Goal: Task Accomplishment & Management: Complete application form

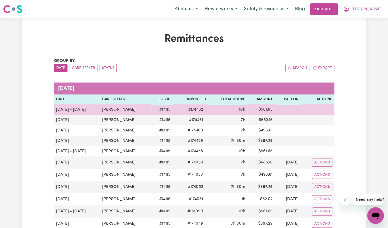
click at [212, 114] on td "10h" at bounding box center [227, 110] width 39 height 10
click at [216, 113] on td "10h" at bounding box center [227, 110] width 39 height 10
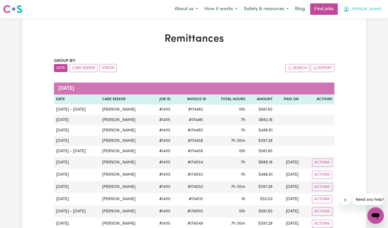
click at [371, 12] on span "[PERSON_NAME]" at bounding box center [367, 10] width 30 height 6
click at [366, 21] on link "My Account" at bounding box center [363, 20] width 41 height 10
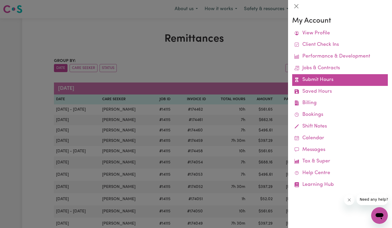
click at [326, 82] on link "Submit Hours" at bounding box center [340, 80] width 96 height 12
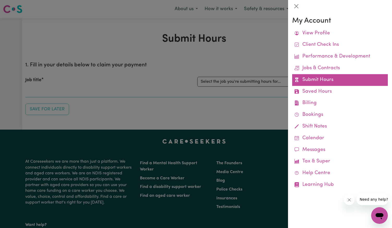
click at [325, 80] on link "Submit Hours" at bounding box center [340, 80] width 96 height 12
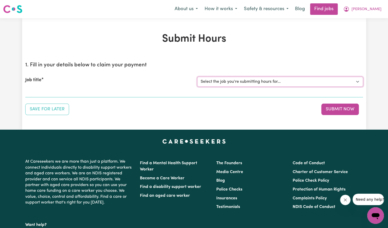
click at [308, 85] on select "Select the job you're submitting hours for... [[PERSON_NAME]] Support Worker Ne…" at bounding box center [280, 82] width 166 height 10
select select "14115"
click at [197, 77] on select "Select the job you're submitting hours for... [[PERSON_NAME]] Support Worker Ne…" at bounding box center [280, 82] width 166 height 10
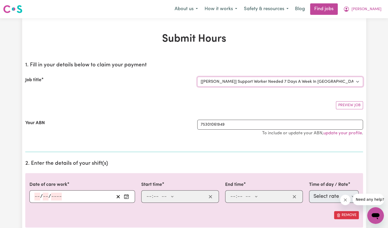
scroll to position [30, 0]
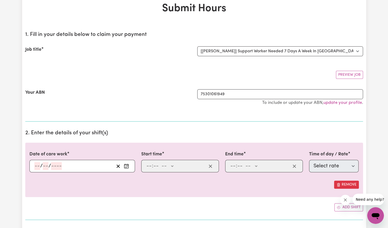
click at [127, 165] on icon "Enter the date of care work" at bounding box center [126, 166] width 5 height 5
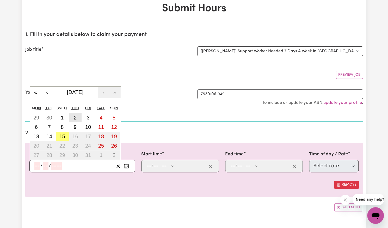
click at [72, 118] on button "2" at bounding box center [75, 117] width 13 height 9
type input "[DATE]"
type input "2"
type input "10"
type input "2025"
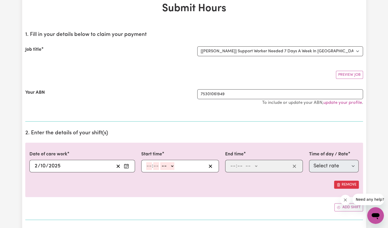
click at [148, 165] on input "number" at bounding box center [149, 166] width 6 height 8
type input "2"
type input "00"
click at [167, 163] on select "-- AM PM" at bounding box center [166, 166] width 14 height 8
select select "pm"
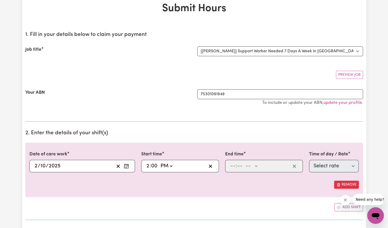
click at [159, 162] on select "-- AM PM" at bounding box center [166, 166] width 14 height 8
type input "14:00"
type input "0"
click at [234, 166] on input "number" at bounding box center [233, 166] width 6 height 8
type input "8"
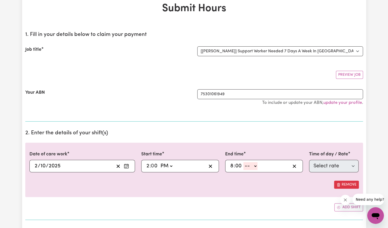
type input "00"
click at [251, 168] on select "-- AM PM" at bounding box center [250, 166] width 14 height 8
select select "pm"
click at [243, 162] on select "-- AM PM" at bounding box center [250, 166] width 14 height 8
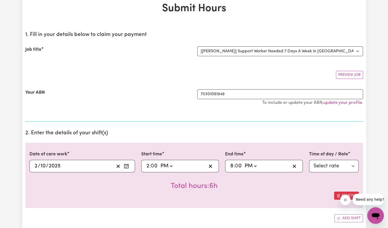
type input "20:00"
type input "0"
click at [326, 166] on select "Select rate $57.17 - Weekday Daytime - Assistance with Self Care Activities - S…" at bounding box center [334, 166] width 50 height 13
select select "63213"
click at [309, 160] on select "Select rate $57.17 - Weekday Daytime - Assistance with Self Care Activities - S…" at bounding box center [334, 166] width 50 height 13
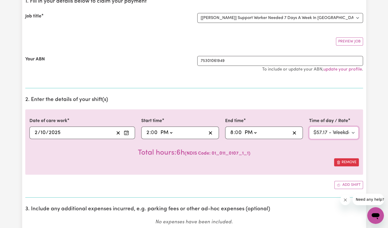
scroll to position [68, 0]
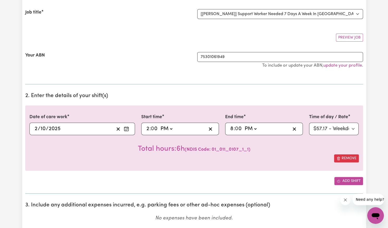
click at [344, 182] on button "Add shift" at bounding box center [348, 181] width 29 height 8
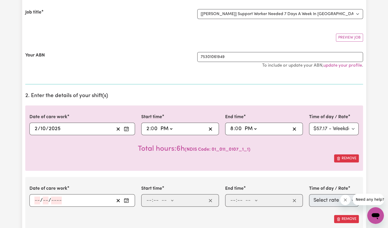
click at [126, 199] on icon "Enter the date of care work" at bounding box center [126, 200] width 5 height 5
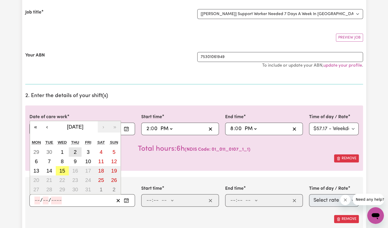
click at [74, 152] on abbr "2" at bounding box center [75, 152] width 3 height 6
type input "[DATE]"
type input "2"
type input "10"
type input "2025"
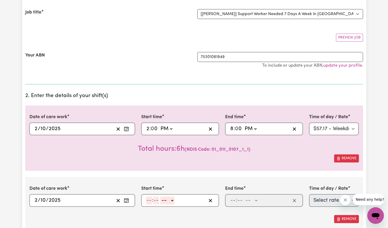
click at [149, 200] on input "number" at bounding box center [149, 201] width 6 height 8
type input "8"
type input "00"
click at [169, 198] on select "-- AM PM" at bounding box center [166, 201] width 14 height 8
select select "pm"
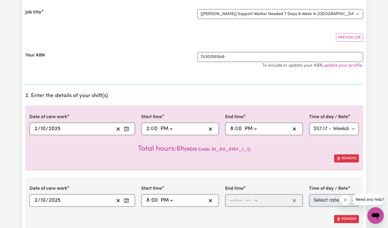
click at [159, 197] on select "-- AM PM" at bounding box center [166, 201] width 14 height 8
type input "20:00"
type input "0"
click at [231, 201] on input "number" at bounding box center [233, 201] width 6 height 8
type input "9"
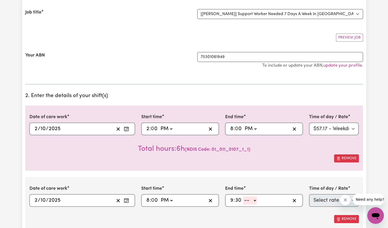
type input "30"
click at [255, 198] on select "-- AM PM" at bounding box center [250, 201] width 14 height 8
select select "pm"
click at [243, 197] on select "-- AM PM" at bounding box center [250, 201] width 14 height 8
type input "21:30"
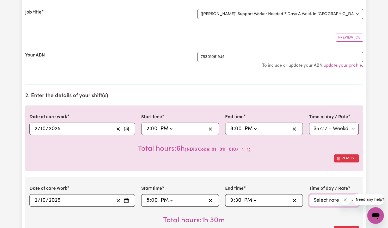
click at [320, 202] on select "Select rate $129.94 - Public Holiday - Assistance with Self Care Activities - S…" at bounding box center [334, 200] width 50 height 13
select select "63184"
click at [309, 194] on select "Select rate $129.94 - Public Holiday - Assistance with Self Care Activities - S…" at bounding box center [334, 200] width 50 height 13
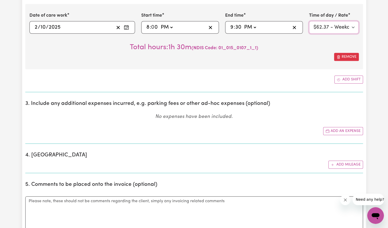
scroll to position [237, 0]
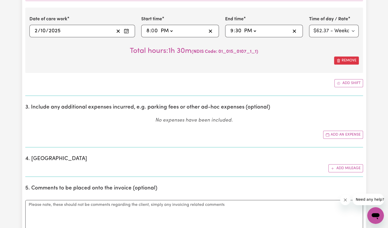
click at [270, 158] on h2 "4. [GEOGRAPHIC_DATA]" at bounding box center [194, 159] width 338 height 7
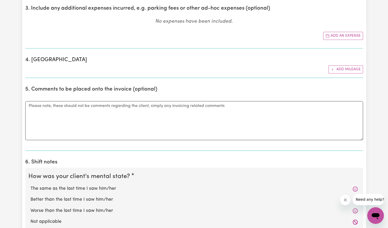
scroll to position [401, 0]
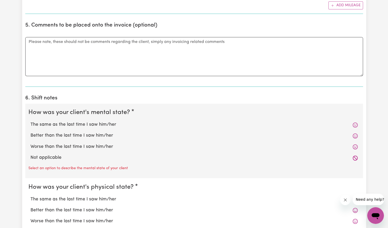
click at [113, 134] on label "Better than the last time I saw him/her" at bounding box center [193, 135] width 327 height 7
click at [30, 132] on input "Better than the last time I saw him/her" at bounding box center [30, 132] width 0 height 0
radio input "true"
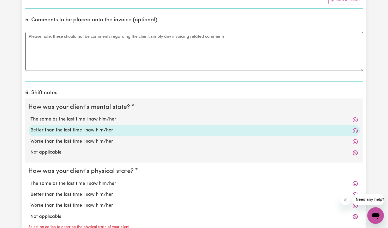
scroll to position [406, 0]
click at [100, 192] on label "Better than the last time I saw him/her" at bounding box center [193, 194] width 327 height 7
click at [30, 191] on input "Better than the last time I saw him/her" at bounding box center [30, 191] width 0 height 0
radio input "true"
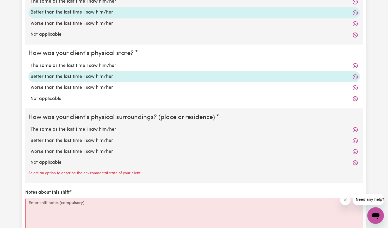
scroll to position [524, 0]
click at [102, 139] on label "Better than the last time I saw him/her" at bounding box center [193, 140] width 327 height 7
click at [30, 137] on input "Better than the last time I saw him/her" at bounding box center [30, 137] width 0 height 0
radio input "true"
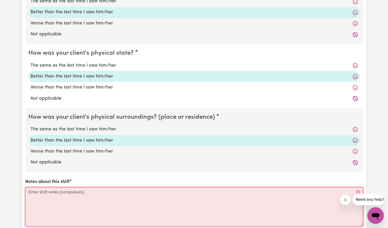
click at [89, 195] on textarea "Notes about this shift" at bounding box center [194, 206] width 338 height 39
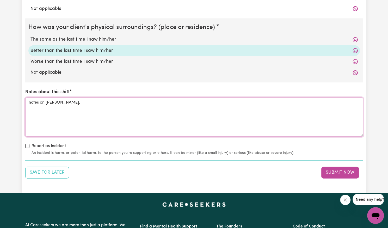
scroll to position [614, 0]
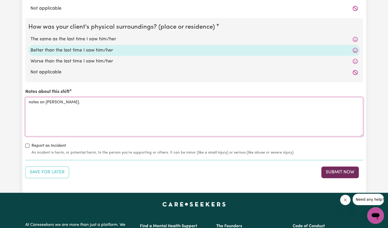
type textarea "notes on [PERSON_NAME]."
click at [327, 169] on button "Submit Now" at bounding box center [340, 172] width 38 height 11
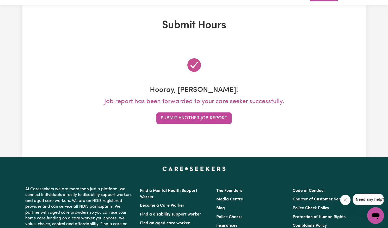
scroll to position [7, 0]
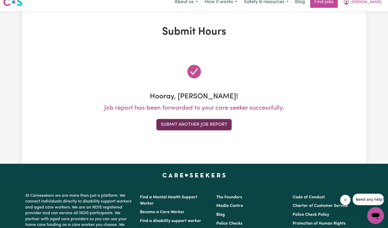
click at [212, 127] on button "Submit Another Job Report" at bounding box center [193, 124] width 75 height 11
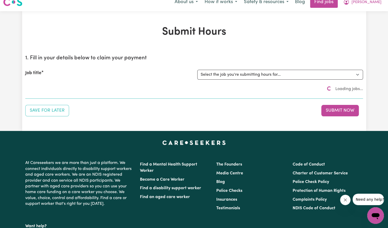
scroll to position [0, 0]
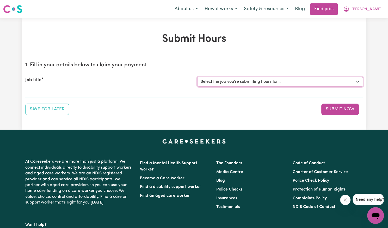
click at [263, 83] on select "Select the job you're submitting hours for... [[PERSON_NAME]] Support Worker Ne…" at bounding box center [280, 82] width 166 height 10
select select "14115"
click at [197, 77] on select "Select the job you're submitting hours for... [[PERSON_NAME]] Support Worker Ne…" at bounding box center [280, 82] width 166 height 10
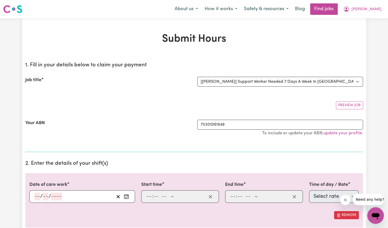
click at [125, 199] on button "Enter the date of care work" at bounding box center [126, 197] width 8 height 8
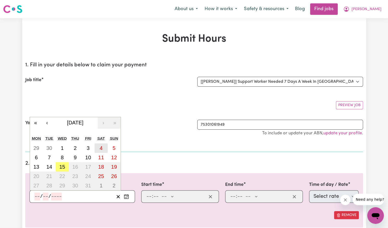
click at [100, 149] on abbr "4" at bounding box center [101, 148] width 3 height 6
type input "[DATE]"
type input "4"
type input "10"
type input "2025"
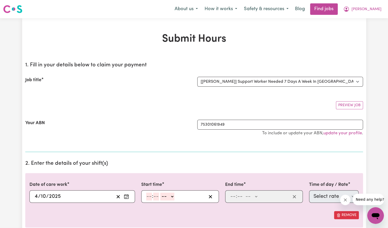
click at [148, 193] on input "number" at bounding box center [149, 197] width 6 height 8
type input "8"
type input "00"
click at [170, 195] on select "-- AM PM" at bounding box center [166, 197] width 14 height 8
select select "am"
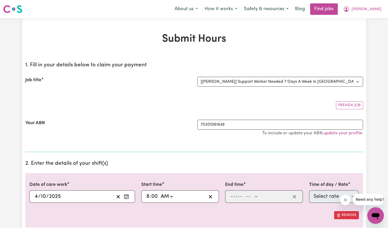
click at [159, 193] on select "-- AM PM" at bounding box center [166, 197] width 14 height 8
type input "08:00"
type input "0"
click at [230, 196] on input "number" at bounding box center [233, 197] width 6 height 8
type input "3"
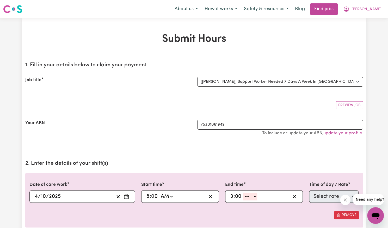
type input "00"
click at [248, 197] on select "-- AM PM" at bounding box center [250, 197] width 14 height 8
select select "pm"
click at [243, 193] on select "-- AM PM" at bounding box center [250, 197] width 14 height 8
type input "15:00"
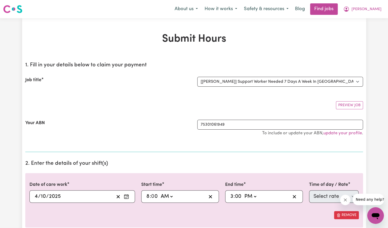
type input "0"
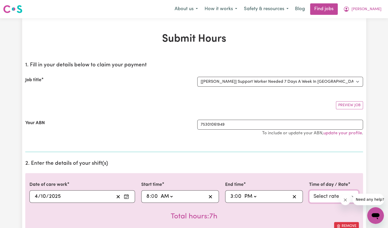
click at [319, 195] on select "Select rate $77.96 - [DATE] - Assistance with Self Care Activities - Standard L…" at bounding box center [334, 197] width 50 height 13
select select "43288"
click at [309, 191] on select "Select rate $77.96 - [DATE] - Assistance with Self Care Activities - Standard L…" at bounding box center [334, 197] width 50 height 13
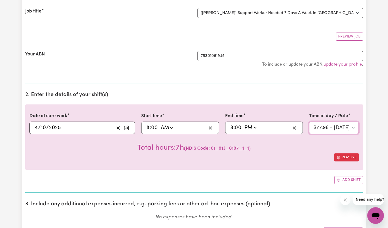
scroll to position [117, 0]
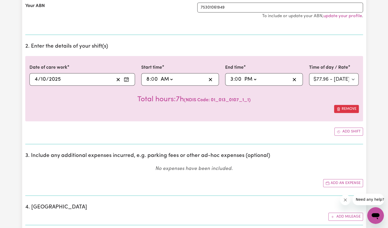
click at [298, 167] on p "No expenses have been included." at bounding box center [194, 169] width 338 height 8
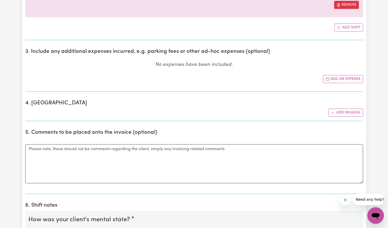
scroll to position [280, 0]
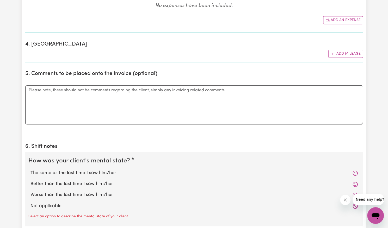
click at [119, 184] on label "Better than the last time I saw him/her" at bounding box center [193, 184] width 327 height 7
click at [30, 181] on input "Better than the last time I saw him/her" at bounding box center [30, 181] width 0 height 0
radio input "true"
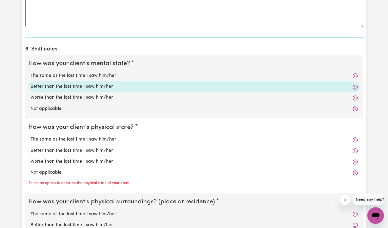
scroll to position [396, 0]
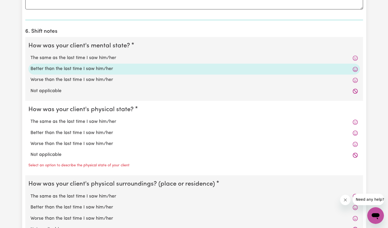
click at [108, 132] on label "Better than the last time I saw him/her" at bounding box center [193, 133] width 327 height 7
click at [30, 130] on input "Better than the last time I saw him/her" at bounding box center [30, 130] width 0 height 0
radio input "true"
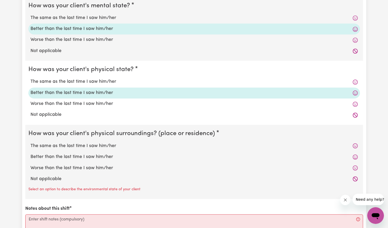
scroll to position [436, 0]
click at [99, 154] on label "Better than the last time I saw him/her" at bounding box center [193, 156] width 327 height 7
click at [30, 153] on input "Better than the last time I saw him/her" at bounding box center [30, 153] width 0 height 0
radio input "true"
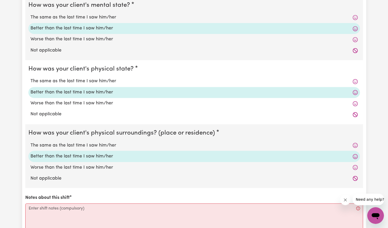
scroll to position [481, 0]
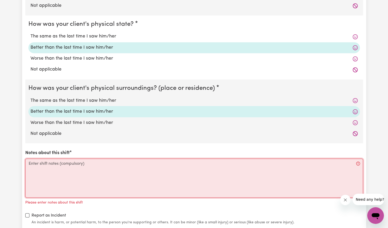
click at [98, 171] on textarea "Notes about this shift" at bounding box center [194, 178] width 338 height 39
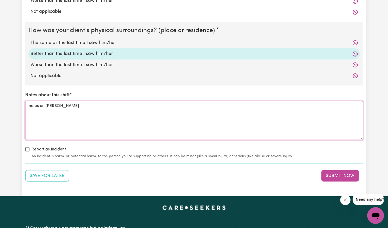
scroll to position [539, 0]
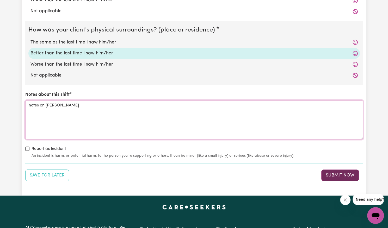
type textarea "notes on [PERSON_NAME]"
click at [340, 173] on button "Submit Now" at bounding box center [340, 175] width 38 height 11
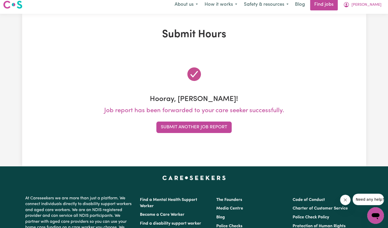
scroll to position [0, 0]
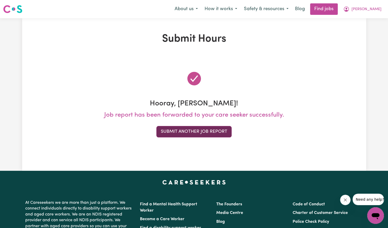
click at [212, 132] on button "Submit Another Job Report" at bounding box center [193, 131] width 75 height 11
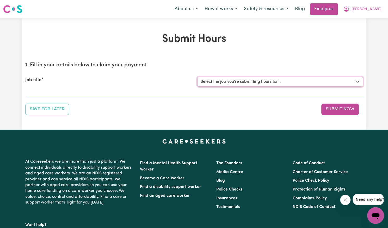
click at [246, 82] on select "Select the job you're submitting hours for... [[PERSON_NAME]] Support Worker Ne…" at bounding box center [280, 82] width 166 height 10
select select "14115"
click at [197, 77] on select "Select the job you're submitting hours for... [[PERSON_NAME]] Support Worker Ne…" at bounding box center [280, 82] width 166 height 10
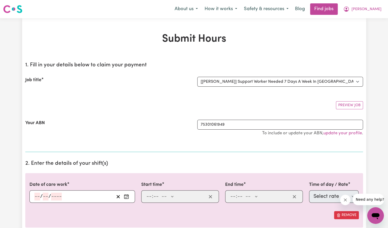
click at [128, 195] on icon "Enter the date of care work" at bounding box center [126, 196] width 5 height 5
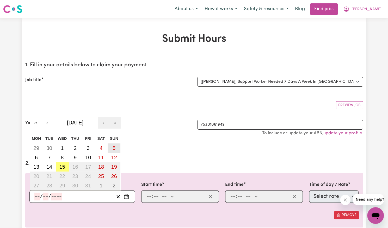
click at [115, 145] on abbr "5" at bounding box center [114, 148] width 3 height 6
type input "[DATE]"
type input "5"
type input "10"
type input "2025"
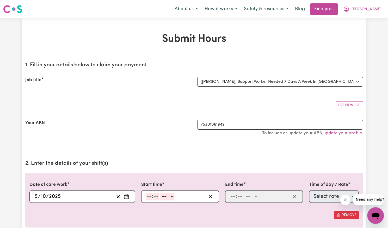
click at [148, 193] on input "number" at bounding box center [149, 197] width 6 height 8
click at [148, 193] on input "9" at bounding box center [148, 197] width 4 height 8
type input "8"
type input "0"
click at [170, 195] on select "-- AM PM" at bounding box center [166, 197] width 14 height 8
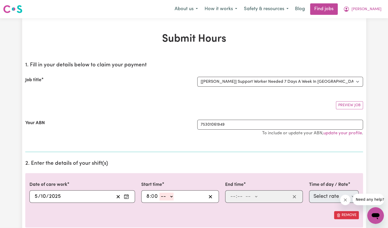
select select "am"
click at [159, 193] on select "-- AM PM" at bounding box center [166, 197] width 14 height 8
type input "08:00"
click at [232, 197] on input "number" at bounding box center [233, 197] width 6 height 8
type input "3"
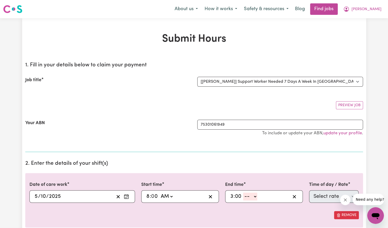
type input "00"
click at [249, 195] on select "-- AM PM" at bounding box center [250, 197] width 14 height 8
select select "pm"
click at [243, 193] on select "-- AM PM" at bounding box center [250, 197] width 14 height 8
type input "15:00"
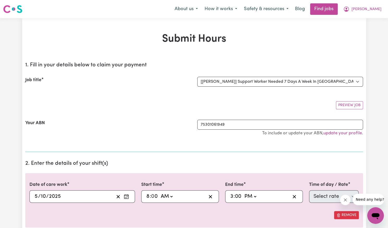
type input "0"
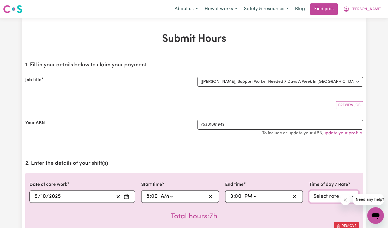
click at [320, 195] on select "Select rate $103.95 - [DATE] - Assistance with Self Care Activities - Standard …" at bounding box center [334, 197] width 50 height 13
select select "38242"
click at [309, 191] on select "Select rate $103.95 - [DATE] - Assistance with Self Care Activities - Standard …" at bounding box center [334, 197] width 50 height 13
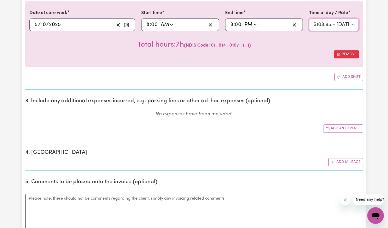
scroll to position [172, 0]
click at [358, 160] on button "Add mileage" at bounding box center [345, 162] width 35 height 8
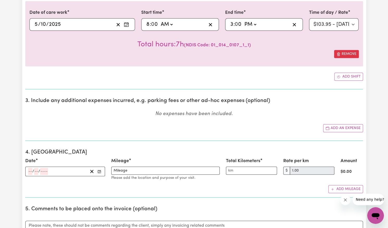
click at [97, 171] on button "Enter the date" at bounding box center [99, 171] width 7 height 7
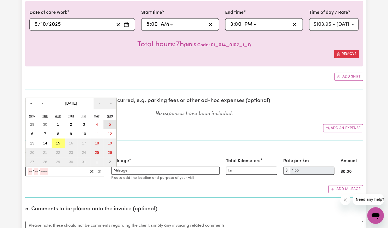
click at [109, 122] on abbr "5" at bounding box center [110, 124] width 2 height 4
type input "[DATE]"
type input "5"
type input "10"
type input "2025"
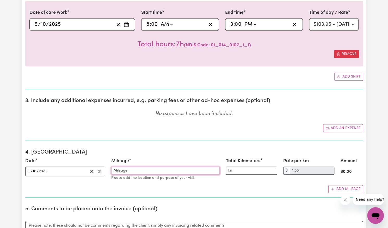
click at [139, 170] on input "Mileage" at bounding box center [165, 171] width 108 height 8
click at [241, 168] on input "Total Kilometers" at bounding box center [251, 171] width 51 height 8
click at [268, 170] on input "Total Kilometers" at bounding box center [251, 171] width 51 height 8
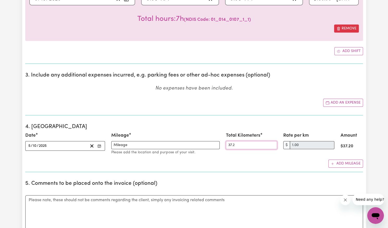
type input "37.2"
click at [199, 143] on input "Mileage" at bounding box center [165, 145] width 108 height 8
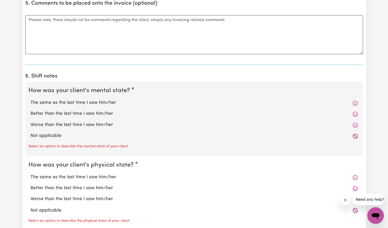
scroll to position [380, 0]
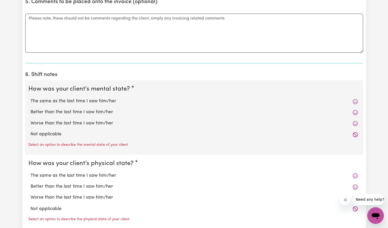
type input "Mileage-drove client for lunch at [PERSON_NAME][GEOGRAPHIC_DATA] and Kebab at […"
click at [115, 114] on label "Better than the last time I saw him/her" at bounding box center [193, 112] width 327 height 7
click at [30, 109] on input "Better than the last time I saw him/her" at bounding box center [30, 109] width 0 height 0
radio input "true"
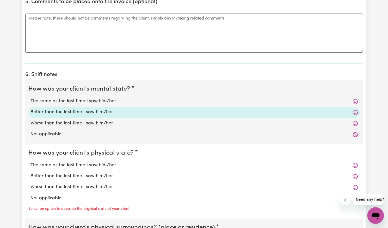
click at [107, 178] on label "Better than the last time I saw him/her" at bounding box center [193, 176] width 327 height 7
click at [30, 173] on input "Better than the last time I saw him/her" at bounding box center [30, 173] width 0 height 0
radio input "true"
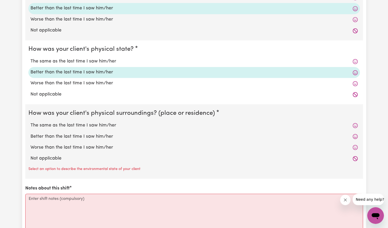
scroll to position [484, 0]
click at [104, 137] on label "Better than the last time I saw him/her" at bounding box center [193, 136] width 327 height 7
click at [30, 133] on input "Better than the last time I saw him/her" at bounding box center [30, 133] width 0 height 0
radio input "true"
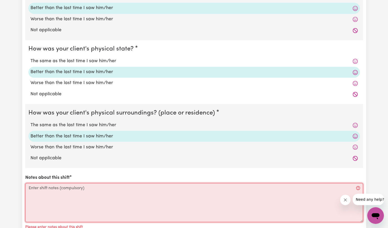
click at [94, 190] on textarea "Notes about this shift" at bounding box center [194, 202] width 338 height 39
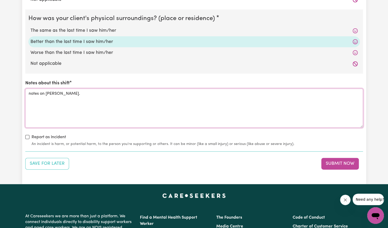
scroll to position [579, 0]
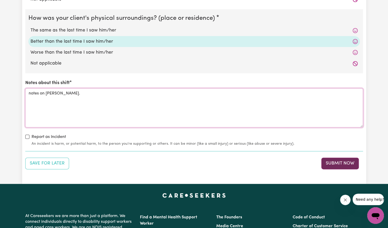
type textarea "notes on [PERSON_NAME]."
click at [340, 159] on button "Submit Now" at bounding box center [340, 163] width 38 height 11
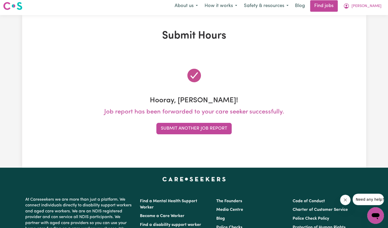
scroll to position [0, 0]
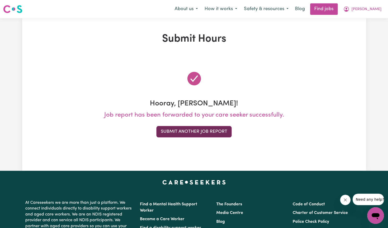
click at [208, 131] on button "Submit Another Job Report" at bounding box center [193, 131] width 75 height 11
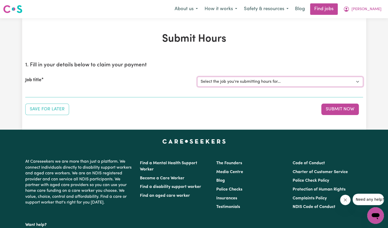
click at [247, 79] on select "Select the job you're submitting hours for... [[PERSON_NAME]] Support Worker Ne…" at bounding box center [280, 82] width 166 height 10
select select "14115"
click at [197, 77] on select "Select the job you're submitting hours for... [[PERSON_NAME]] Support Worker Ne…" at bounding box center [280, 82] width 166 height 10
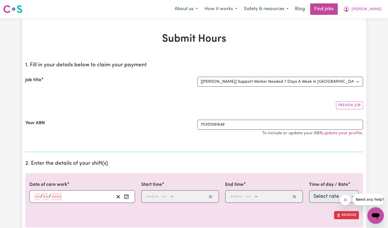
click at [127, 196] on icon "Enter the date of care work" at bounding box center [126, 196] width 5 height 5
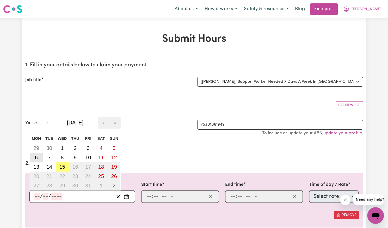
click at [36, 153] on button "6" at bounding box center [36, 157] width 13 height 9
type input "[DATE]"
type input "6"
type input "10"
type input "2025"
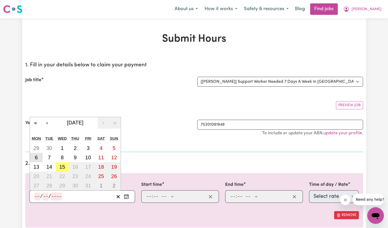
select select "63213"
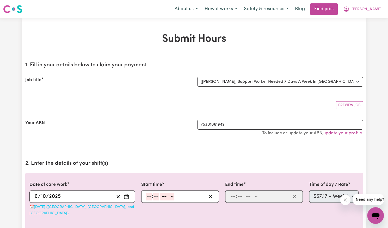
click at [148, 198] on input "number" at bounding box center [149, 197] width 6 height 8
click at [150, 196] on input "number" at bounding box center [149, 197] width 6 height 8
type input "9"
type input "15"
click at [167, 197] on select "-- AM PM" at bounding box center [165, 197] width 14 height 8
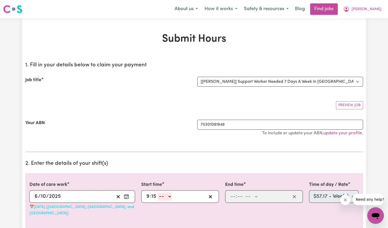
select select "pm"
click at [158, 193] on select "-- AM PM" at bounding box center [165, 197] width 14 height 8
type input "21:15"
click at [233, 195] on input "number" at bounding box center [233, 197] width 6 height 8
type input "6"
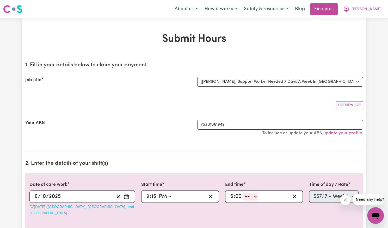
type input "00"
click at [253, 197] on select "-- AM PM" at bounding box center [250, 197] width 14 height 8
select select "am"
click at [243, 193] on select "-- AM PM" at bounding box center [250, 197] width 14 height 8
type input "06:00"
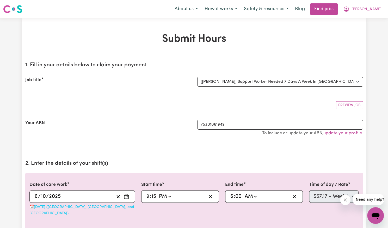
type input "0"
click at [318, 196] on select "Select rate $57.17 - Weekday Daytime - Assistance with Self Care Activities - S…" at bounding box center [334, 197] width 50 height 13
select select "83659"
click at [309, 191] on select "Select rate $57.17 - Weekday Daytime - Assistance with Self Care Activities - S…" at bounding box center [334, 197] width 50 height 13
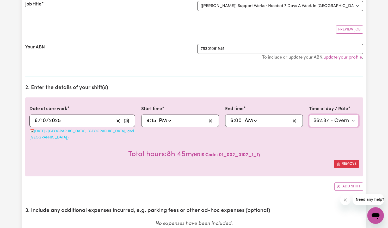
scroll to position [76, 0]
click at [342, 182] on button "Add shift" at bounding box center [348, 186] width 29 height 8
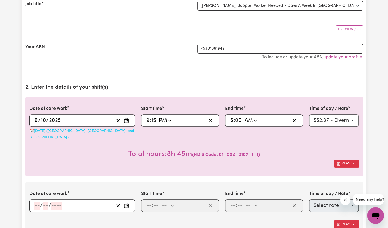
click at [125, 203] on icon "Enter the date of care work" at bounding box center [126, 205] width 5 height 5
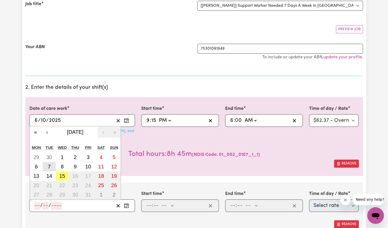
click at [46, 162] on button "7" at bounding box center [49, 166] width 13 height 9
type input "[DATE]"
type input "7"
type input "10"
type input "2025"
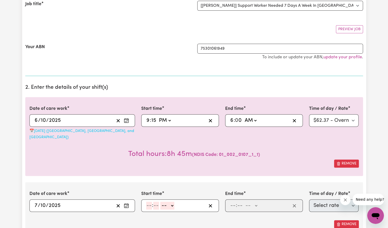
click at [148, 202] on input "number" at bounding box center [149, 206] width 6 height 8
type input "6"
type input "00"
click at [168, 202] on select "-- AM PM" at bounding box center [166, 206] width 14 height 8
select select "am"
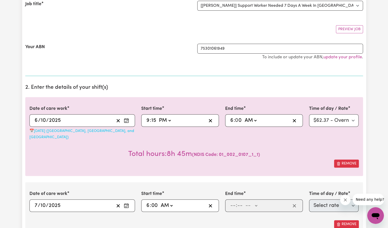
click at [159, 202] on select "-- AM PM" at bounding box center [166, 206] width 14 height 8
type input "06:00"
type input "0"
click at [231, 202] on input "number" at bounding box center [233, 206] width 6 height 8
type input "7"
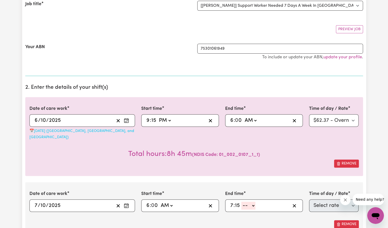
type input "15"
click at [252, 202] on select "-- AM PM" at bounding box center [248, 206] width 14 height 8
select select "am"
click at [241, 202] on select "-- AM PM" at bounding box center [248, 206] width 14 height 8
type input "07:15"
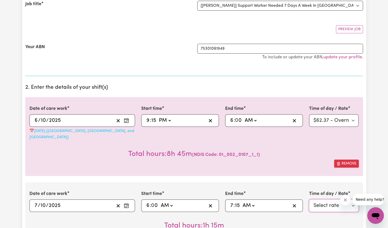
click at [322, 200] on select "Select rate $57.17 - Weekday Daytime - Assistance with Self Care Activities - S…" at bounding box center [334, 206] width 50 height 13
select select "63213"
click at [309, 200] on select "Select rate $57.17 - Weekday Daytime - Assistance with Self Care Activities - S…" at bounding box center [334, 206] width 50 height 13
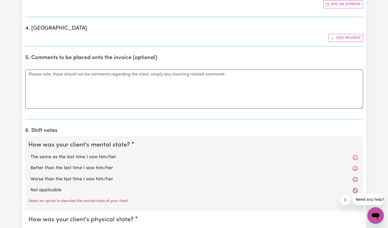
scroll to position [388, 0]
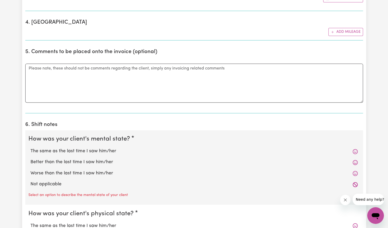
click at [116, 159] on label "Better than the last time I saw him/her" at bounding box center [193, 162] width 327 height 7
click at [30, 159] on input "Better than the last time I saw him/her" at bounding box center [30, 159] width 0 height 0
radio input "true"
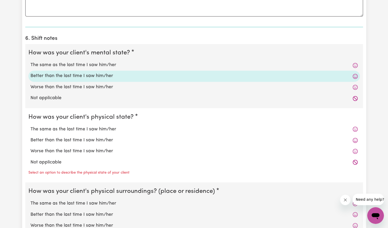
scroll to position [474, 0]
click at [109, 137] on label "Better than the last time I saw him/her" at bounding box center [193, 140] width 327 height 7
click at [30, 136] on input "Better than the last time I saw him/her" at bounding box center [30, 136] width 0 height 0
radio input "true"
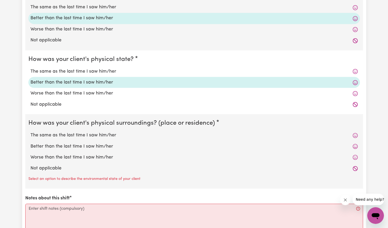
scroll to position [539, 0]
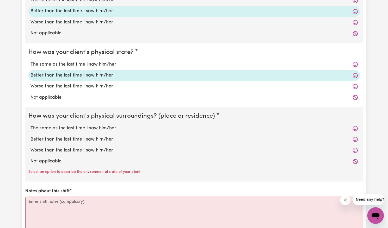
click at [106, 136] on label "Better than the last time I saw him/her" at bounding box center [193, 139] width 327 height 7
click at [30, 136] on input "Better than the last time I saw him/her" at bounding box center [30, 136] width 0 height 0
radio input "true"
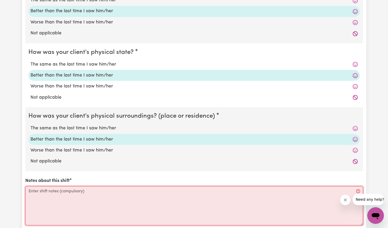
click at [104, 188] on textarea "Notes about this shift" at bounding box center [194, 205] width 338 height 39
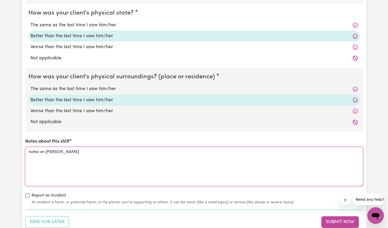
scroll to position [579, 0]
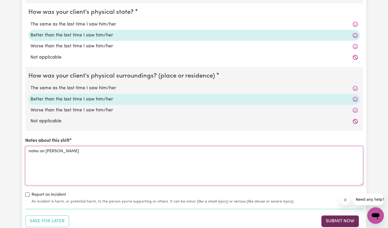
type textarea "notes on [PERSON_NAME]"
click at [327, 216] on button "Submit Now" at bounding box center [340, 221] width 38 height 11
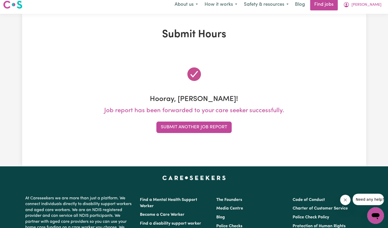
scroll to position [0, 0]
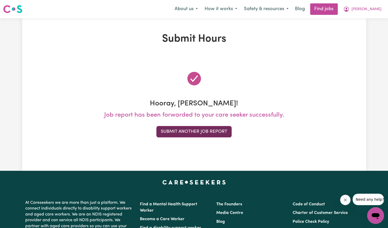
click at [213, 132] on button "Submit Another Job Report" at bounding box center [193, 131] width 75 height 11
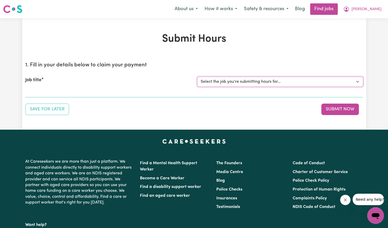
click at [249, 82] on select "Select the job you're submitting hours for... [[PERSON_NAME]] Support Worker Ne…" at bounding box center [280, 82] width 166 height 10
select select "14115"
click at [197, 77] on select "Select the job you're submitting hours for... [[PERSON_NAME]] Support Worker Ne…" at bounding box center [280, 82] width 166 height 10
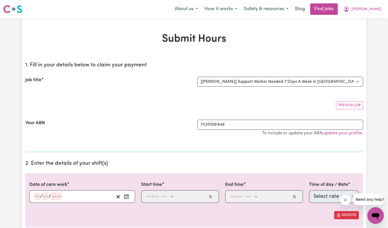
click at [127, 194] on icon "Enter the date of care work" at bounding box center [126, 196] width 5 height 5
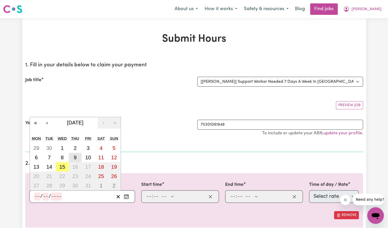
click at [75, 156] on abbr "9" at bounding box center [75, 158] width 3 height 6
type input "[DATE]"
type input "9"
type input "10"
type input "2025"
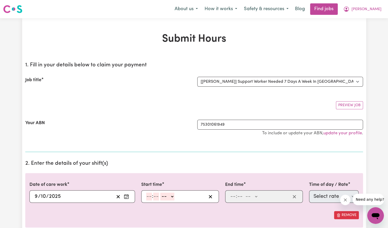
click at [149, 196] on input "number" at bounding box center [149, 197] width 6 height 8
type input "2"
type input "00"
click at [171, 195] on select "-- AM PM" at bounding box center [166, 197] width 14 height 8
select select "pm"
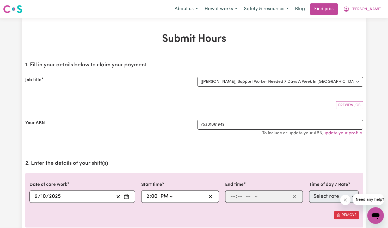
click at [159, 193] on select "-- AM PM" at bounding box center [166, 197] width 14 height 8
type input "14:00"
type input "0"
click at [234, 199] on input "number" at bounding box center [233, 197] width 6 height 8
type input "9"
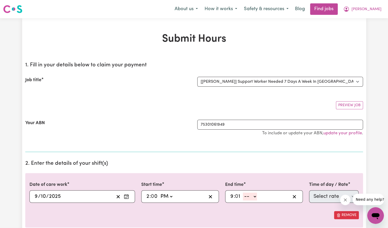
type input "1"
click at [232, 197] on input "9" at bounding box center [232, 197] width 4 height 8
type input "8"
type input "00"
click at [254, 196] on select "-- AM PM" at bounding box center [250, 197] width 14 height 8
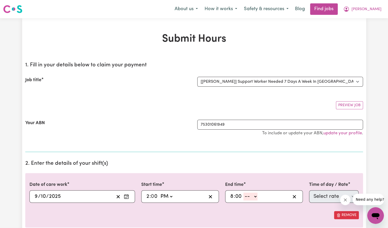
select select "pm"
click at [243, 193] on select "-- AM PM" at bounding box center [250, 197] width 14 height 8
type input "20:00"
type input "0"
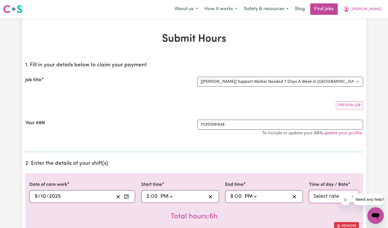
click at [330, 194] on select "Select rate $57.17 - Weekday Daytime - Assistance with Self Care Activities - S…" at bounding box center [334, 197] width 50 height 13
select select "63213"
click at [309, 191] on select "Select rate $57.17 - Weekday Daytime - Assistance with Self Care Activities - S…" at bounding box center [334, 197] width 50 height 13
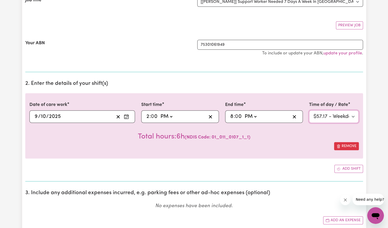
scroll to position [80, 0]
click at [349, 168] on button "Add shift" at bounding box center [348, 169] width 29 height 8
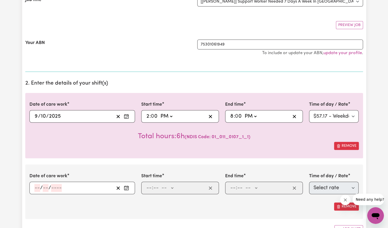
click at [128, 188] on icon "Enter the date of care work" at bounding box center [126, 188] width 5 height 5
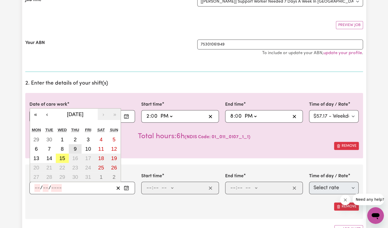
click at [73, 144] on button "9" at bounding box center [75, 148] width 13 height 9
type input "[DATE]"
type input "9"
type input "10"
type input "2025"
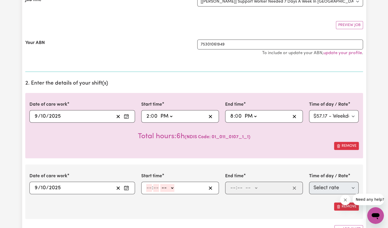
click at [125, 189] on icon "Enter the date of care work" at bounding box center [126, 188] width 5 height 5
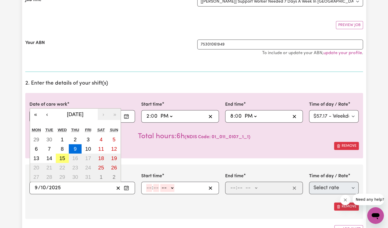
click at [125, 189] on icon "Enter the date of care work" at bounding box center [126, 188] width 5 height 5
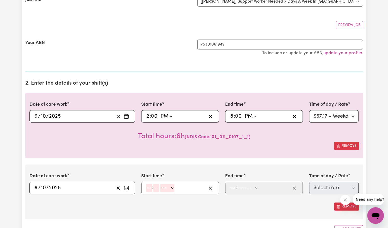
click at [149, 188] on input "number" at bounding box center [149, 188] width 6 height 8
type input "8"
type input "00"
click at [168, 188] on select "-- AM PM" at bounding box center [166, 188] width 14 height 8
select select "pm"
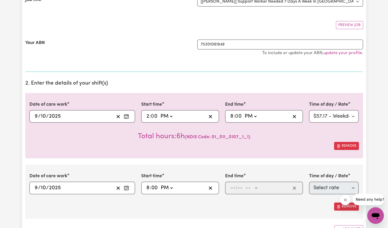
click at [159, 184] on select "-- AM PM" at bounding box center [166, 188] width 14 height 8
type input "20:00"
type input "0"
click at [232, 188] on input "number" at bounding box center [233, 188] width 6 height 8
type input "9"
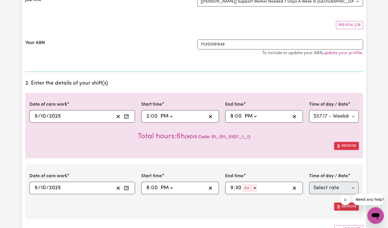
type input "30"
click at [251, 188] on select "-- AM PM" at bounding box center [250, 188] width 14 height 8
select select "pm"
click at [243, 184] on select "-- AM PM" at bounding box center [250, 188] width 14 height 8
type input "21:30"
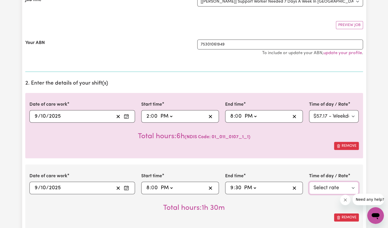
click at [321, 190] on select "Select rate $129.94 - Public Holiday - Assistance with Self Care Activities - S…" at bounding box center [334, 188] width 50 height 13
select select "63184"
click at [309, 182] on select "Select rate $129.94 - Public Holiday - Assistance with Self Care Activities - S…" at bounding box center [334, 188] width 50 height 13
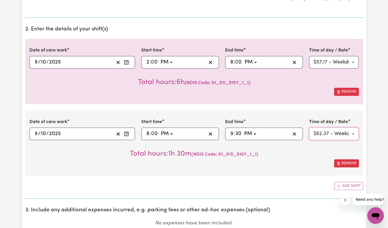
scroll to position [135, 0]
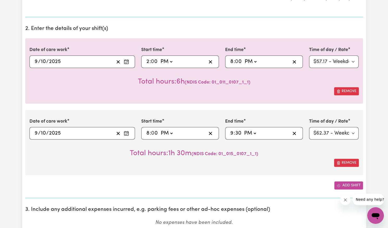
click at [339, 185] on icon "Add another shift" at bounding box center [338, 185] width 1 height 1
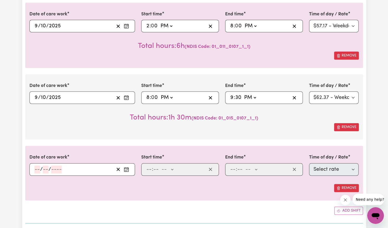
scroll to position [172, 0]
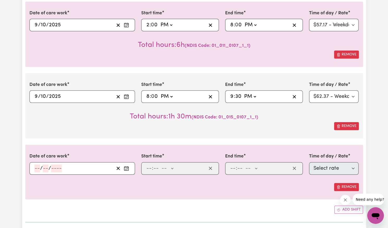
click at [127, 169] on icon "Enter the date of care work" at bounding box center [126, 168] width 5 height 5
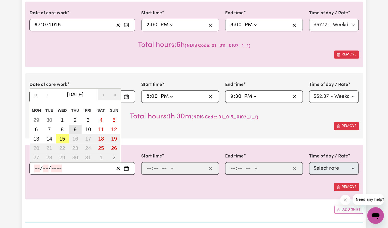
click at [75, 128] on abbr "9" at bounding box center [75, 130] width 3 height 6
type input "[DATE]"
type input "9"
type input "10"
type input "2025"
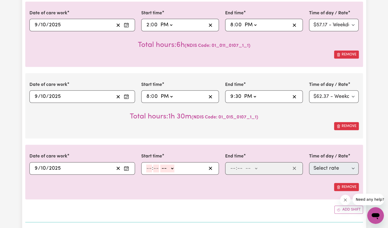
click at [148, 167] on input "number" at bounding box center [149, 169] width 6 height 8
type input "9"
type input "30"
click at [167, 167] on select "-- AM PM" at bounding box center [166, 169] width 14 height 8
select select "pm"
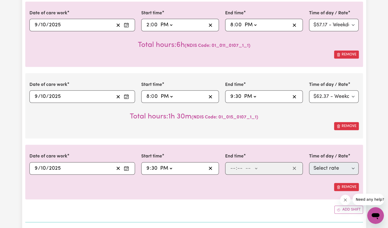
click at [159, 165] on select "-- AM PM" at bounding box center [166, 169] width 14 height 8
type input "21:30"
click at [234, 166] on input "number" at bounding box center [233, 169] width 6 height 8
type input "6"
type input "00"
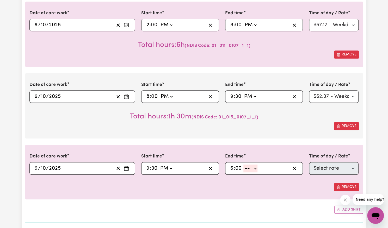
click at [251, 171] on select "-- AM PM" at bounding box center [250, 169] width 14 height 8
select select "am"
click at [243, 165] on select "-- AM PM" at bounding box center [250, 169] width 14 height 8
type input "06:00"
type input "0"
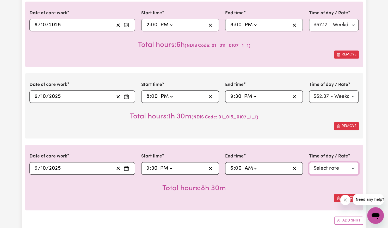
click at [317, 169] on select "Select rate $57.17 - Weekday Daytime - Assistance with Self Care Activities - S…" at bounding box center [334, 168] width 50 height 13
select select "83659"
click at [309, 162] on select "Select rate $57.17 - Weekday Daytime - Assistance with Self Care Activities - S…" at bounding box center [334, 168] width 50 height 13
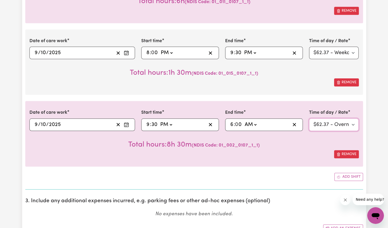
scroll to position [224, 0]
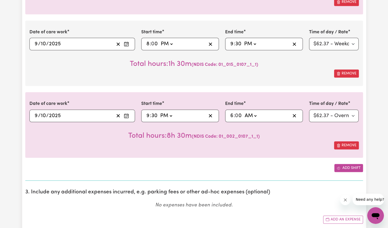
click at [352, 169] on button "Add shift" at bounding box center [348, 168] width 29 height 8
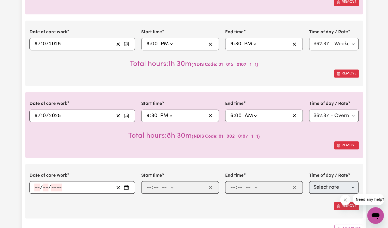
click at [128, 187] on circle "Enter the date of care work" at bounding box center [127, 187] width 1 height 1
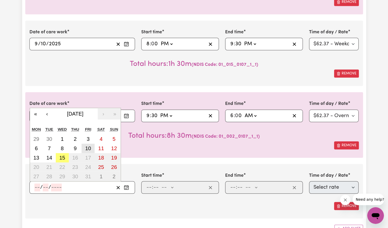
click at [93, 147] on button "10" at bounding box center [88, 148] width 13 height 9
type input "[DATE]"
type input "10"
type input "2025"
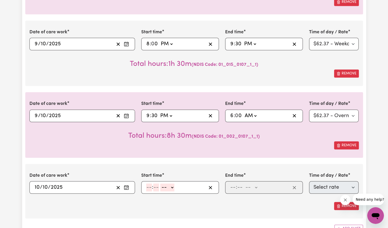
click at [149, 188] on input "number" at bounding box center [149, 188] width 6 height 8
type input "6"
type input "00"
click at [169, 187] on select "-- AM PM" at bounding box center [166, 188] width 14 height 8
select select "am"
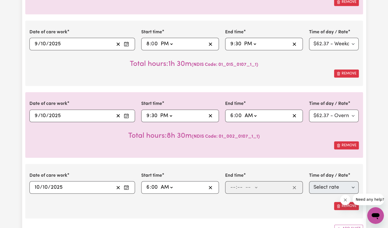
click at [159, 184] on select "-- AM PM" at bounding box center [166, 188] width 14 height 8
type input "06:00"
type input "0"
click at [232, 186] on input "number" at bounding box center [233, 188] width 6 height 8
type input "7"
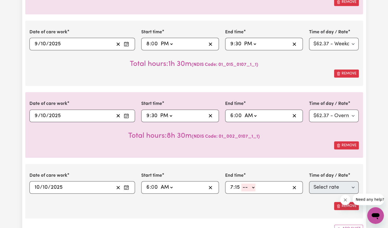
type input "15"
click at [252, 186] on select "-- AM PM" at bounding box center [248, 188] width 14 height 8
select select "am"
click at [241, 184] on select "-- AM PM" at bounding box center [248, 188] width 14 height 8
type input "07:15"
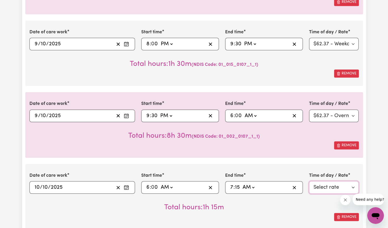
click at [330, 187] on select "Select rate $57.17 - Weekday Daytime - Assistance with Self Care Activities - S…" at bounding box center [334, 187] width 50 height 13
select select "63213"
click at [309, 181] on select "Select rate $57.17 - Weekday Daytime - Assistance with Self Care Activities - S…" at bounding box center [334, 187] width 50 height 13
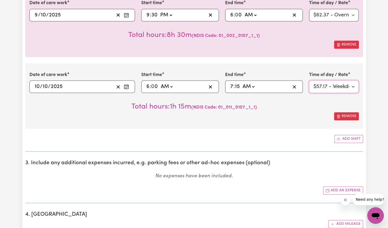
scroll to position [333, 0]
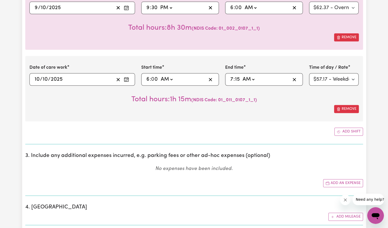
click at [127, 78] on icon "Enter the date of care work" at bounding box center [126, 79] width 5 height 5
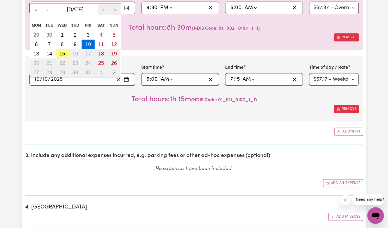
click at [127, 78] on icon "Enter the date of care work" at bounding box center [126, 79] width 5 height 5
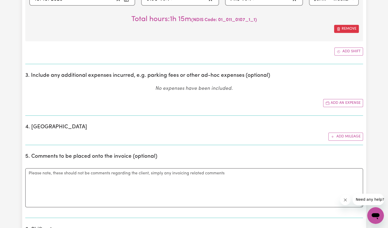
scroll to position [469, 0]
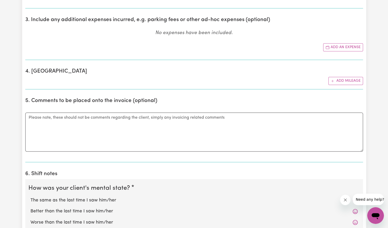
click at [99, 211] on label "Better than the last time I saw him/her" at bounding box center [193, 211] width 327 height 7
click at [30, 208] on input "Better than the last time I saw him/her" at bounding box center [30, 208] width 0 height 0
radio input "true"
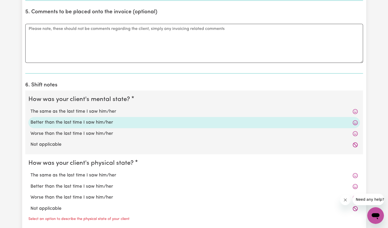
scroll to position [558, 0]
click at [100, 183] on label "Better than the last time I saw him/her" at bounding box center [193, 186] width 327 height 7
click at [30, 183] on input "Better than the last time I saw him/her" at bounding box center [30, 183] width 0 height 0
radio input "true"
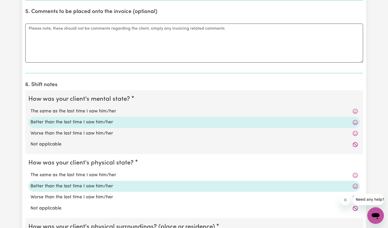
scroll to position [632, 0]
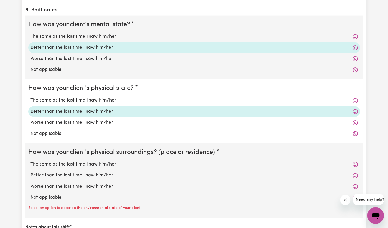
click at [96, 174] on label "Better than the last time I saw him/her" at bounding box center [193, 175] width 327 height 7
click at [30, 172] on input "Better than the last time I saw him/her" at bounding box center [30, 172] width 0 height 0
radio input "true"
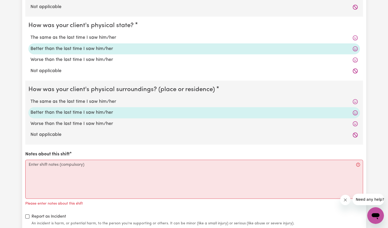
scroll to position [701, 0]
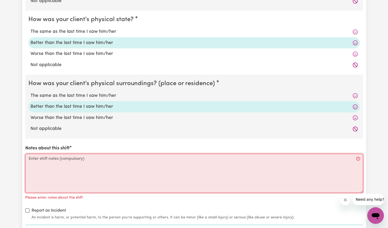
click at [96, 174] on textarea "Notes about this shift" at bounding box center [194, 173] width 338 height 39
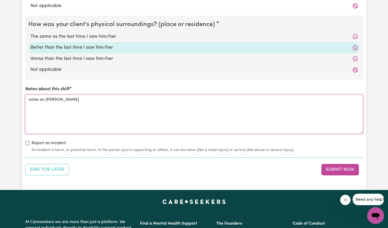
scroll to position [760, 0]
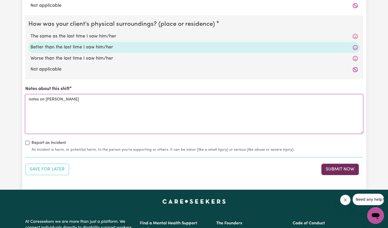
type textarea "notes on [PERSON_NAME]"
click at [337, 167] on button "Submit Now" at bounding box center [340, 169] width 38 height 11
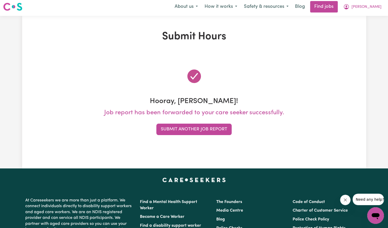
scroll to position [0, 0]
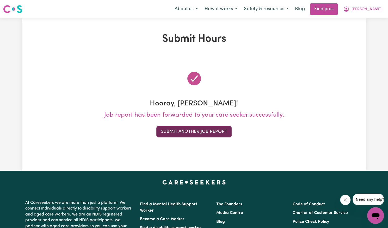
click at [217, 133] on button "Submit Another Job Report" at bounding box center [193, 131] width 75 height 11
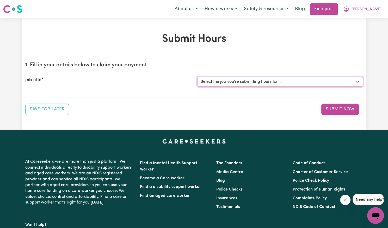
click at [244, 82] on select "Select the job you're submitting hours for... [[PERSON_NAME]] Support Worker Ne…" at bounding box center [280, 82] width 166 height 10
select select "14115"
click at [197, 77] on select "Select the job you're submitting hours for... [[PERSON_NAME]] Support Worker Ne…" at bounding box center [280, 82] width 166 height 10
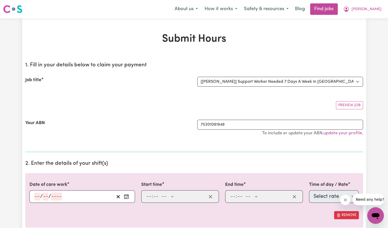
click at [126, 197] on icon "Enter the date of care work" at bounding box center [126, 196] width 5 height 5
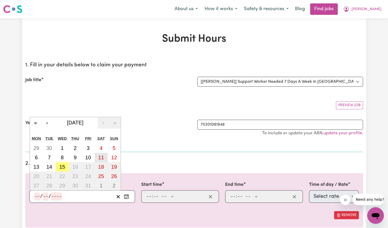
click at [101, 155] on abbr "11" at bounding box center [101, 158] width 6 height 6
type input "[DATE]"
type input "11"
type input "10"
type input "2025"
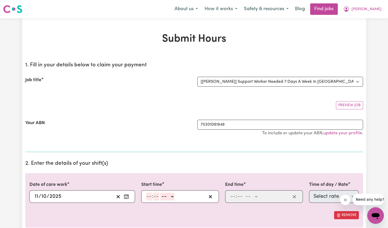
click at [149, 195] on input "number" at bounding box center [149, 197] width 6 height 8
type input "8"
type input "00"
click at [165, 199] on select "-- AM PM" at bounding box center [166, 197] width 14 height 8
select select "am"
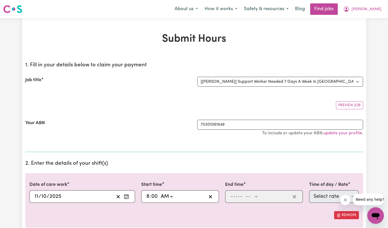
click at [159, 193] on select "-- AM PM" at bounding box center [166, 197] width 14 height 8
type input "08:00"
type input "0"
click at [234, 197] on input "number" at bounding box center [233, 197] width 6 height 8
type input "3"
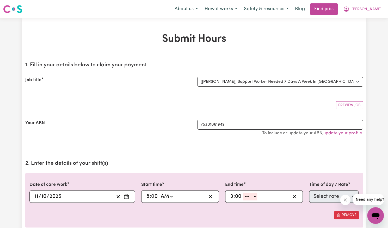
type input "00"
click at [250, 196] on select "-- AM PM" at bounding box center [250, 197] width 14 height 8
select select "pm"
click at [243, 193] on select "-- AM PM" at bounding box center [250, 197] width 14 height 8
type input "15:00"
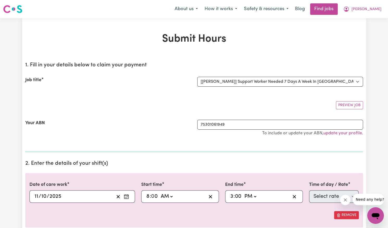
type input "0"
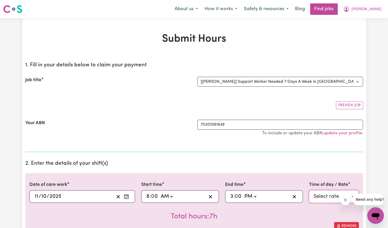
click at [324, 194] on select "Select rate $77.96 - [DATE] - Assistance with Self Care Activities - Standard L…" at bounding box center [334, 197] width 50 height 13
select select "43288"
click at [309, 191] on select "Select rate $77.96 - [DATE] - Assistance with Self Care Activities - Standard L…" at bounding box center [334, 197] width 50 height 13
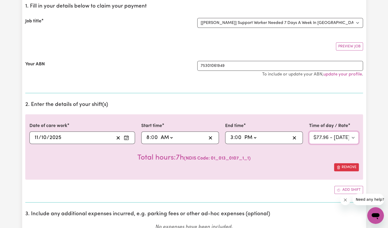
scroll to position [62, 0]
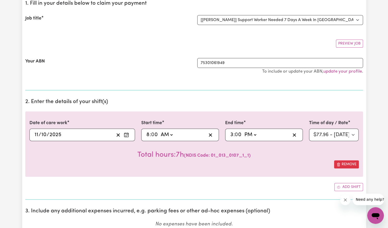
click at [126, 133] on rect "Enter the date of care work" at bounding box center [126, 135] width 4 height 4
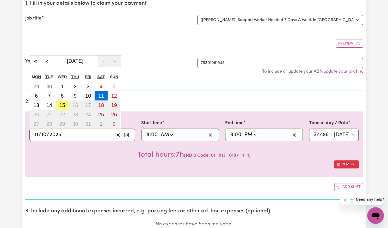
click at [126, 133] on rect "Enter the date of care work" at bounding box center [126, 135] width 4 height 4
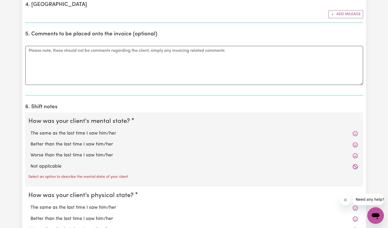
scroll to position [321, 0]
click at [114, 144] on label "Better than the last time I saw him/her" at bounding box center [193, 144] width 327 height 7
click at [30, 141] on input "Better than the last time I saw him/her" at bounding box center [30, 140] width 0 height 0
radio input "true"
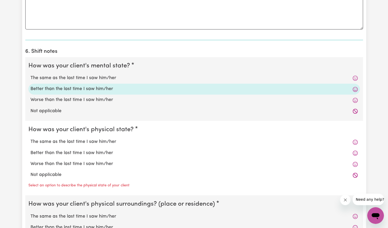
scroll to position [376, 0]
click at [106, 150] on label "Better than the last time I saw him/her" at bounding box center [193, 153] width 327 height 7
click at [30, 150] on input "Better than the last time I saw him/her" at bounding box center [30, 149] width 0 height 0
radio input "true"
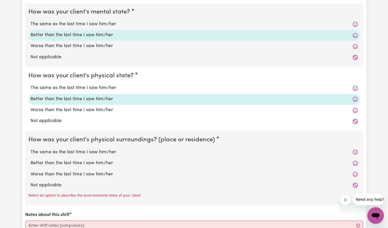
scroll to position [431, 0]
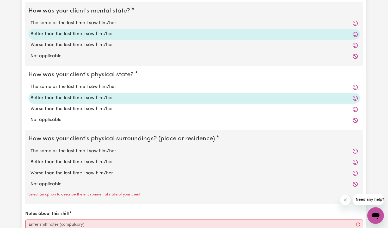
click at [103, 159] on label "Better than the last time I saw him/her" at bounding box center [193, 162] width 327 height 7
click at [30, 159] on input "Better than the last time I saw him/her" at bounding box center [30, 158] width 0 height 0
radio input "true"
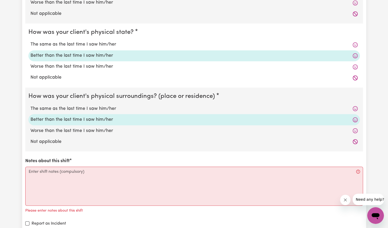
scroll to position [479, 0]
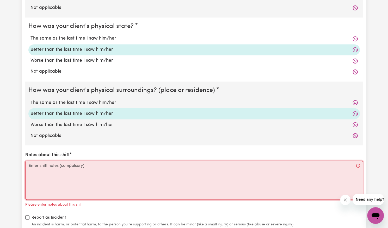
click at [103, 161] on textarea "Notes about this shift" at bounding box center [194, 180] width 338 height 39
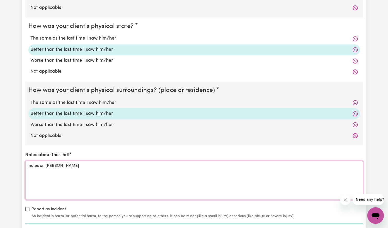
scroll to position [519, 0]
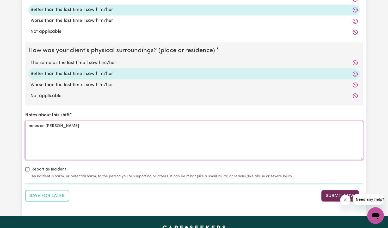
type textarea "notes on [PERSON_NAME]"
click at [329, 195] on button "Submit Now" at bounding box center [340, 195] width 38 height 11
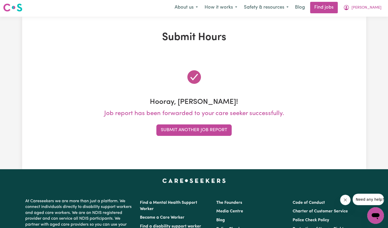
scroll to position [0, 0]
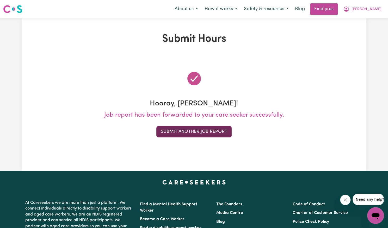
click at [207, 135] on button "Submit Another Job Report" at bounding box center [193, 131] width 75 height 11
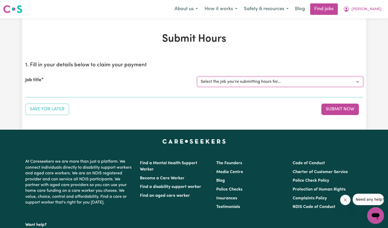
click at [251, 81] on select "Select the job you're submitting hours for... [[PERSON_NAME]] Support Worker Ne…" at bounding box center [280, 82] width 166 height 10
select select "14115"
click at [197, 77] on select "Select the job you're submitting hours for... [[PERSON_NAME]] Support Worker Ne…" at bounding box center [280, 82] width 166 height 10
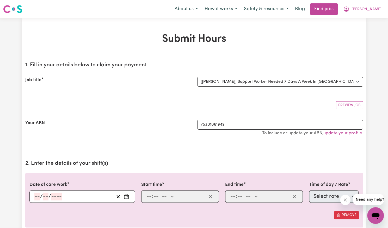
click at [126, 199] on button "Enter the date of care work" at bounding box center [126, 197] width 8 height 8
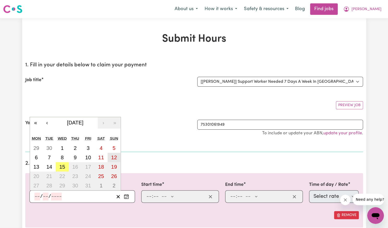
click at [114, 158] on abbr "12" at bounding box center [114, 158] width 6 height 6
type input "[DATE]"
type input "12"
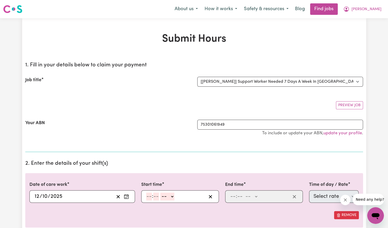
click at [149, 195] on input "number" at bounding box center [149, 197] width 6 height 8
click at [170, 196] on select "-- AM PM" at bounding box center [166, 197] width 14 height 8
click at [159, 193] on select "-- AM PM" at bounding box center [166, 197] width 14 height 8
click at [232, 194] on input "number" at bounding box center [233, 197] width 6 height 8
click at [252, 194] on select "-- AM PM" at bounding box center [250, 197] width 14 height 8
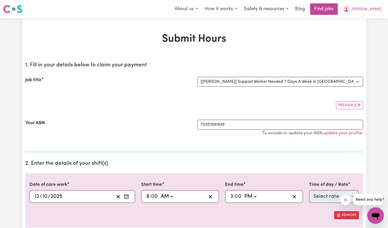
click at [243, 193] on select "-- AM PM" at bounding box center [250, 197] width 14 height 8
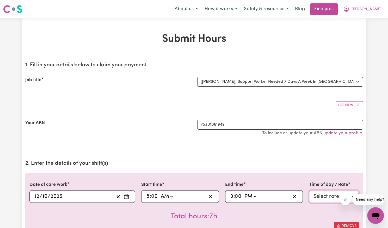
click at [318, 195] on select "Select rate $103.95 - [DATE] - Assistance with Self Care Activities - Standard …" at bounding box center [334, 197] width 50 height 13
click at [309, 191] on select "Select rate $103.95 - [DATE] - Assistance with Self Care Activities - Standard …" at bounding box center [334, 197] width 50 height 13
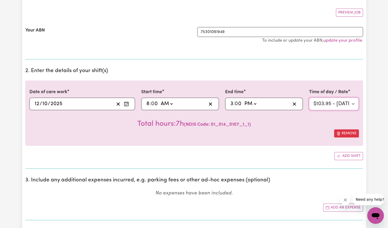
scroll to position [179, 0]
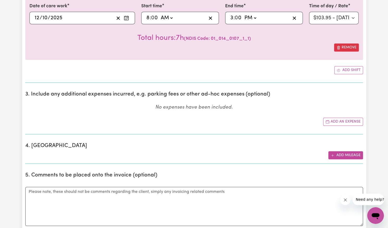
click at [343, 155] on button "Add mileage" at bounding box center [345, 155] width 35 height 8
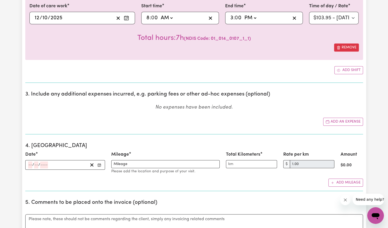
click at [98, 163] on icon "Enter the date" at bounding box center [99, 165] width 4 height 4
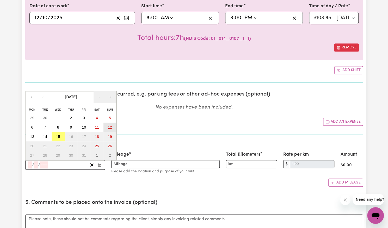
click at [108, 127] on abbr "12" at bounding box center [110, 127] width 4 height 4
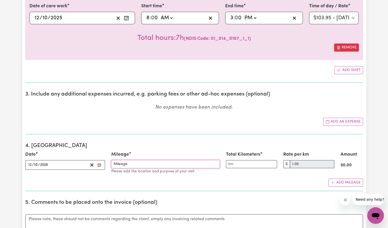
click at [136, 163] on input "Mileage" at bounding box center [165, 164] width 108 height 8
click at [242, 163] on input "Total Kilometers" at bounding box center [251, 164] width 51 height 8
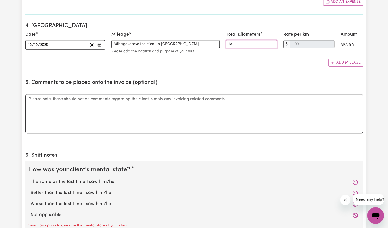
scroll to position [348, 0]
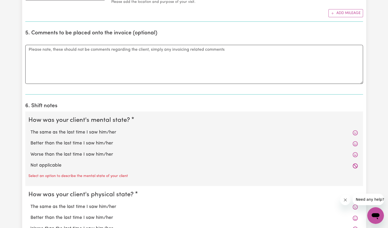
click at [120, 144] on label "Better than the last time I saw him/her" at bounding box center [193, 143] width 327 height 7
click at [30, 140] on input "Better than the last time I saw him/her" at bounding box center [30, 140] width 0 height 0
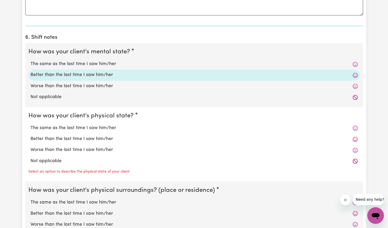
scroll to position [417, 0]
click at [110, 137] on label "Better than the last time I saw him/her" at bounding box center [193, 139] width 327 height 7
click at [30, 136] on input "Better than the last time I saw him/her" at bounding box center [30, 135] width 0 height 0
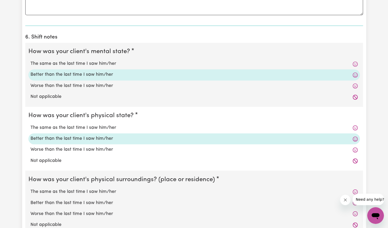
scroll to position [482, 0]
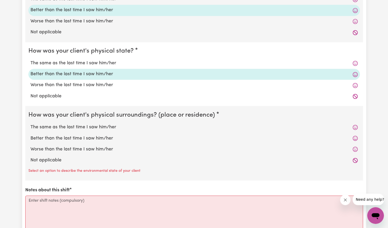
click at [108, 136] on label "Better than the last time I saw him/her" at bounding box center [193, 138] width 327 height 7
click at [30, 135] on input "Better than the last time I saw him/her" at bounding box center [30, 135] width 0 height 0
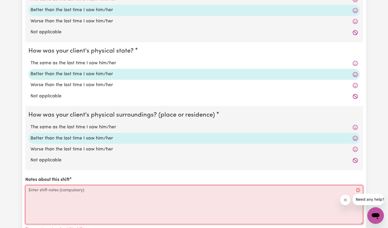
click at [114, 189] on textarea "Notes about this shift" at bounding box center [194, 204] width 338 height 39
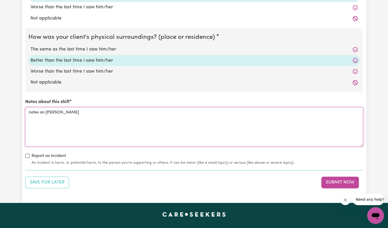
scroll to position [561, 0]
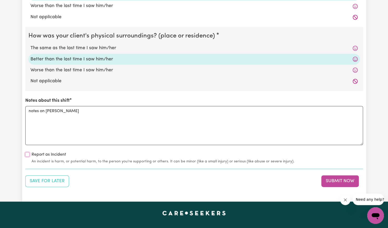
click at [28, 153] on input "Report as Incident" at bounding box center [27, 154] width 4 height 4
click at [353, 178] on button "Submit Now" at bounding box center [340, 180] width 38 height 11
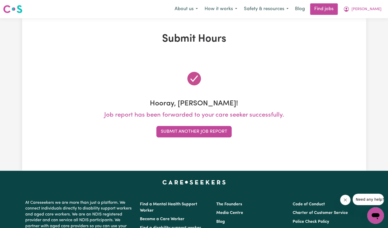
scroll to position [0, 0]
click at [375, 77] on div "Submit Hours Hooray, [PERSON_NAME]! Job report has been forwarded to your care …" at bounding box center [194, 94] width 388 height 153
